Goal: Navigation & Orientation: Find specific page/section

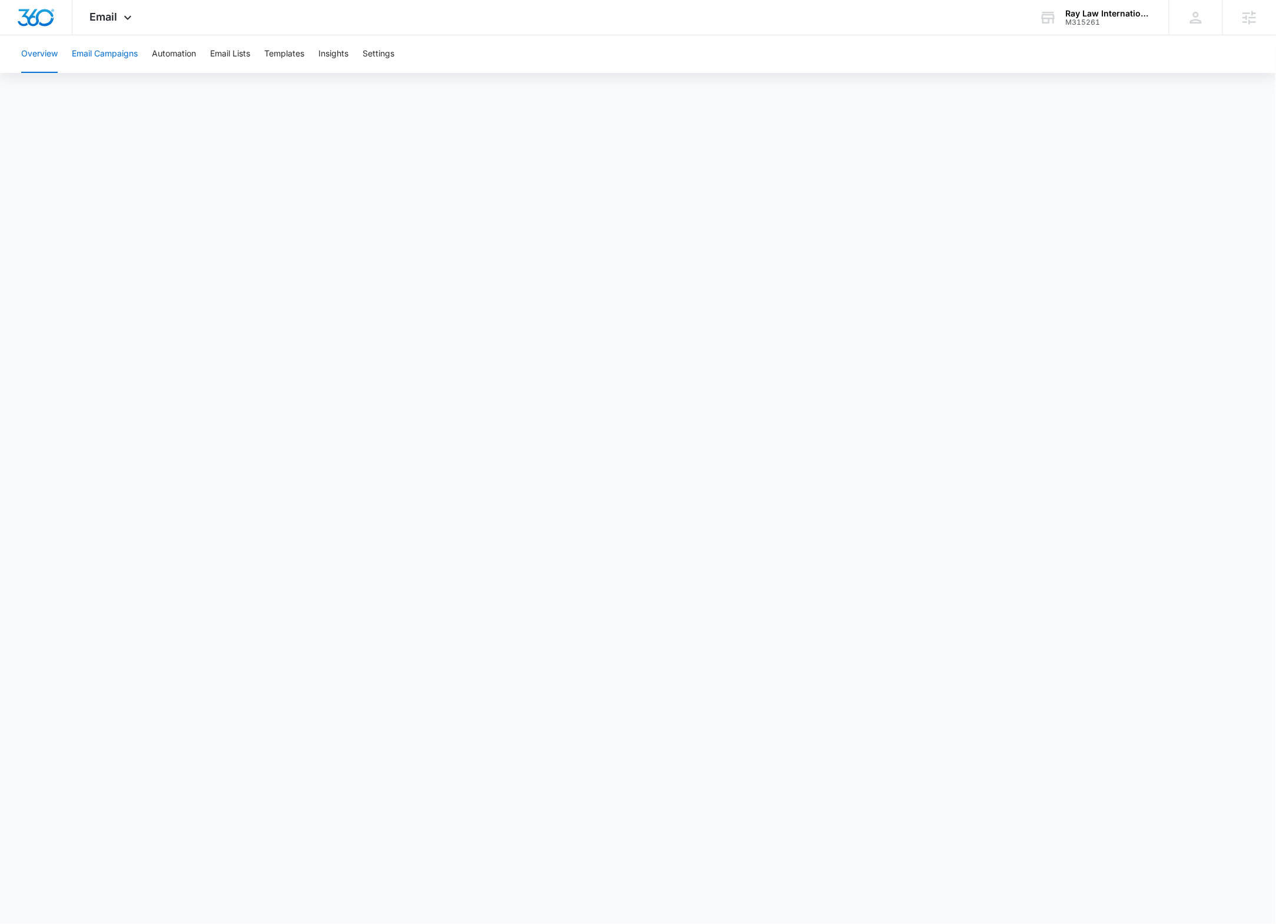
click at [127, 55] on button "Email Campaigns" at bounding box center [105, 54] width 66 height 38
click at [116, 14] on span "Email" at bounding box center [104, 17] width 28 height 12
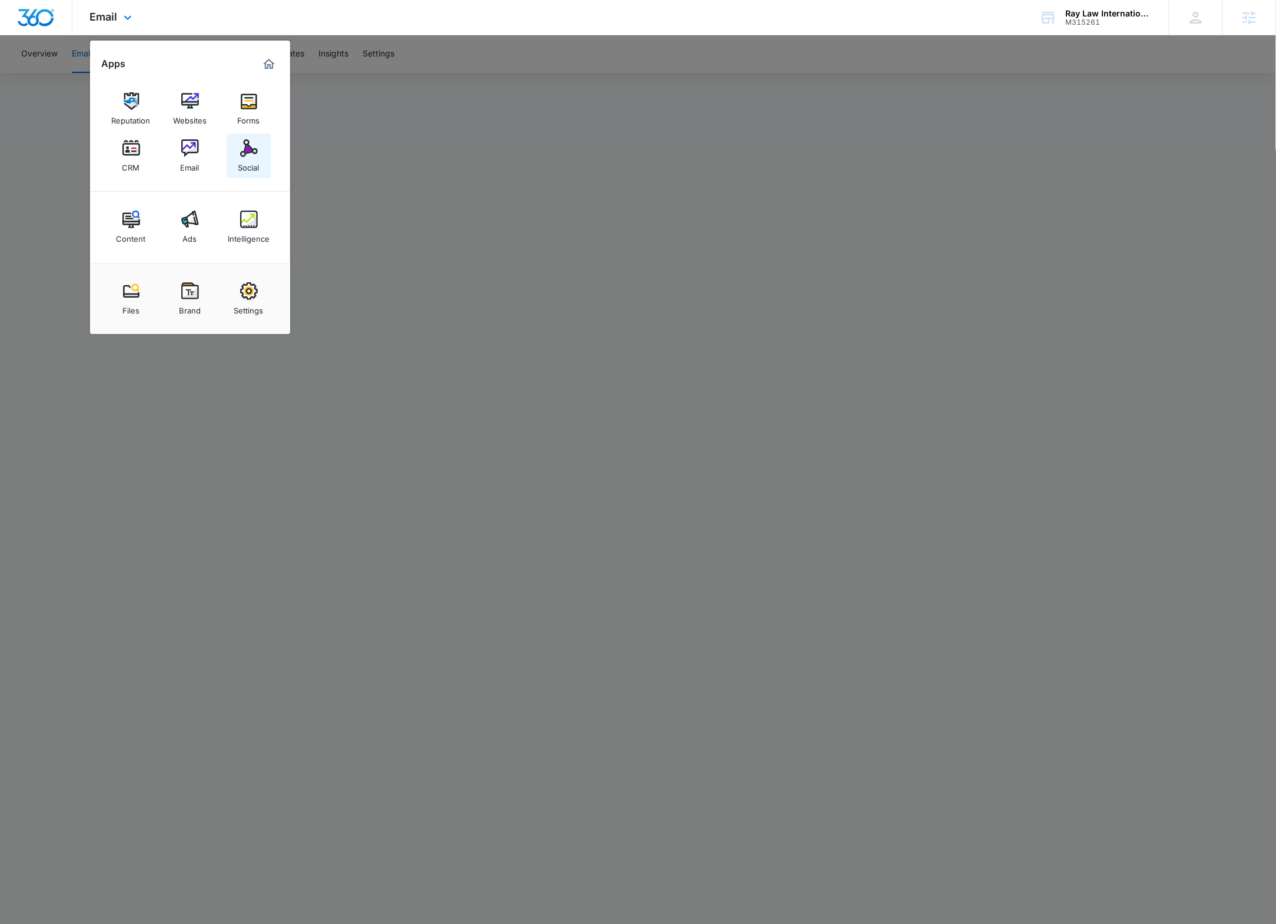
click at [245, 151] on img at bounding box center [249, 148] width 18 height 18
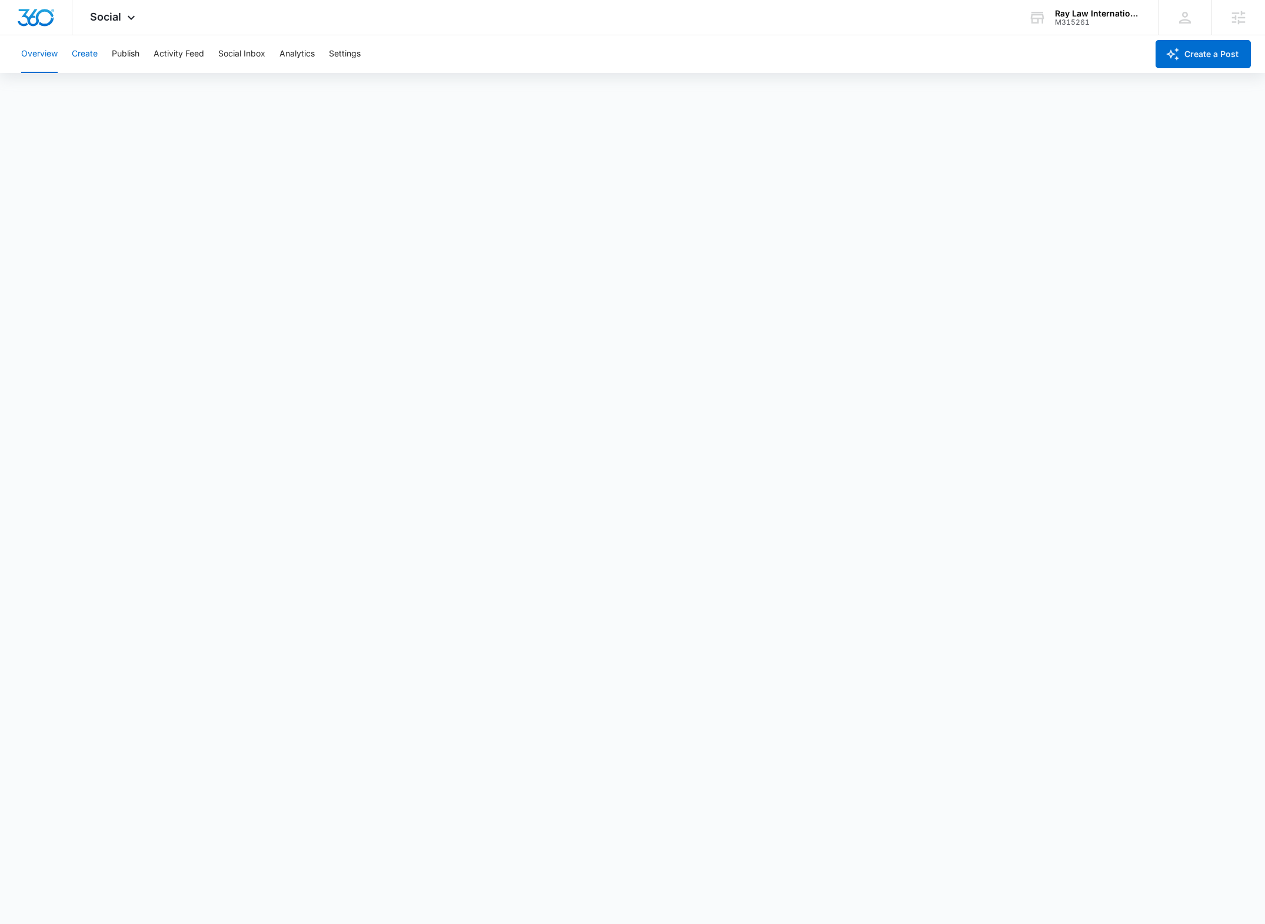
click at [81, 51] on button "Create" at bounding box center [85, 54] width 26 height 38
click at [128, 94] on button "Approvals" at bounding box center [114, 90] width 39 height 33
click at [45, 84] on button "Content Library" at bounding box center [51, 90] width 60 height 33
click at [113, 89] on button "Approvals" at bounding box center [114, 90] width 39 height 33
